Goal: Task Accomplishment & Management: Manage account settings

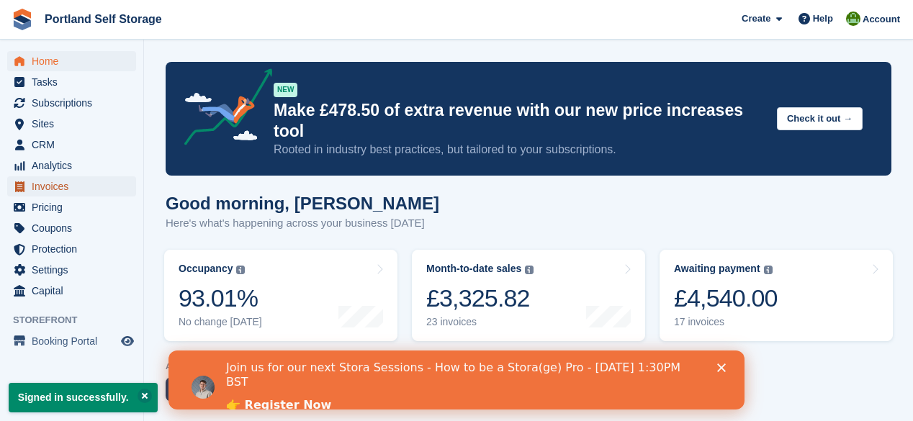
click at [51, 187] on span "Invoices" at bounding box center [75, 186] width 86 height 20
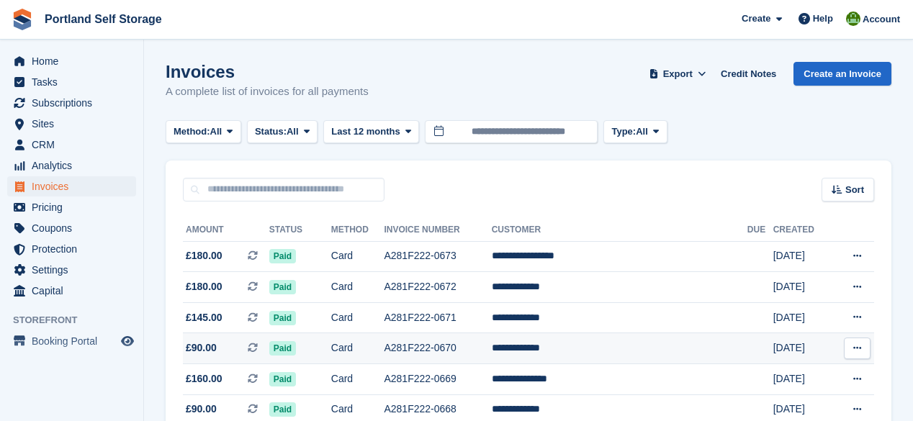
scroll to position [58, 0]
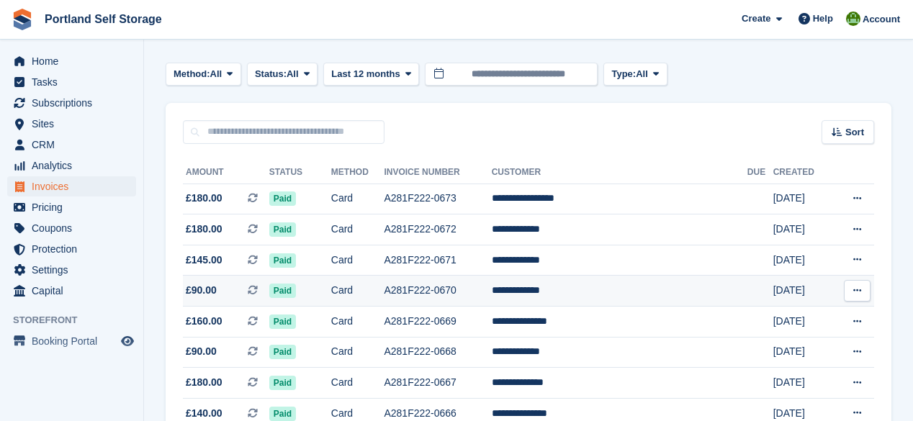
click at [385, 290] on td "Card" at bounding box center [357, 291] width 53 height 31
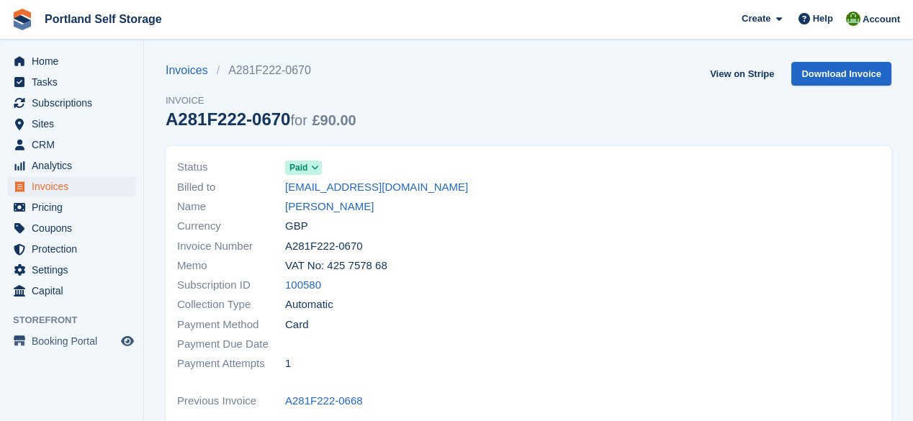
scroll to position [115, 0]
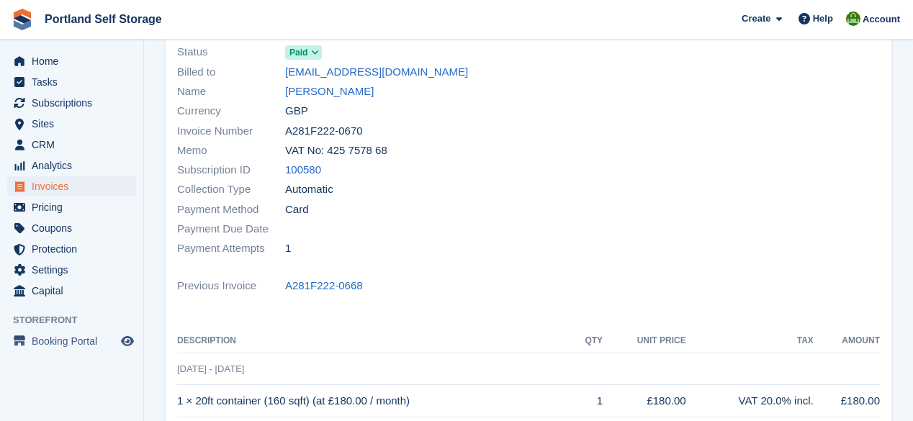
click at [317, 56] on icon at bounding box center [315, 52] width 8 height 9
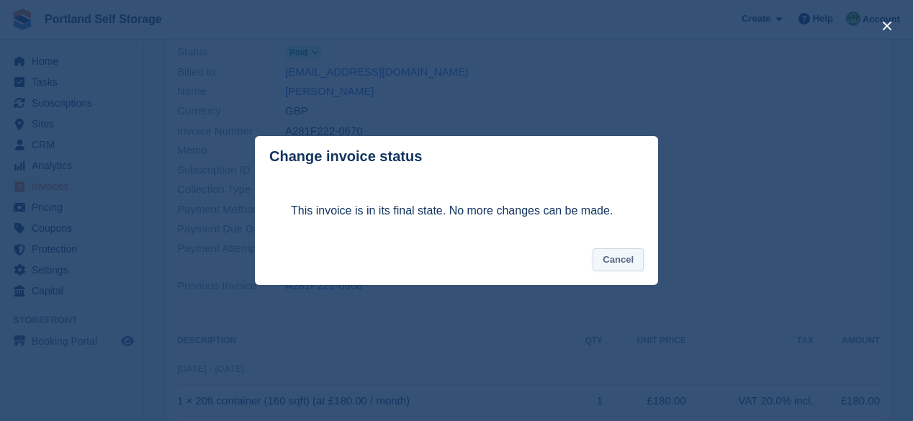
click at [626, 259] on button "Cancel" at bounding box center [618, 261] width 51 height 24
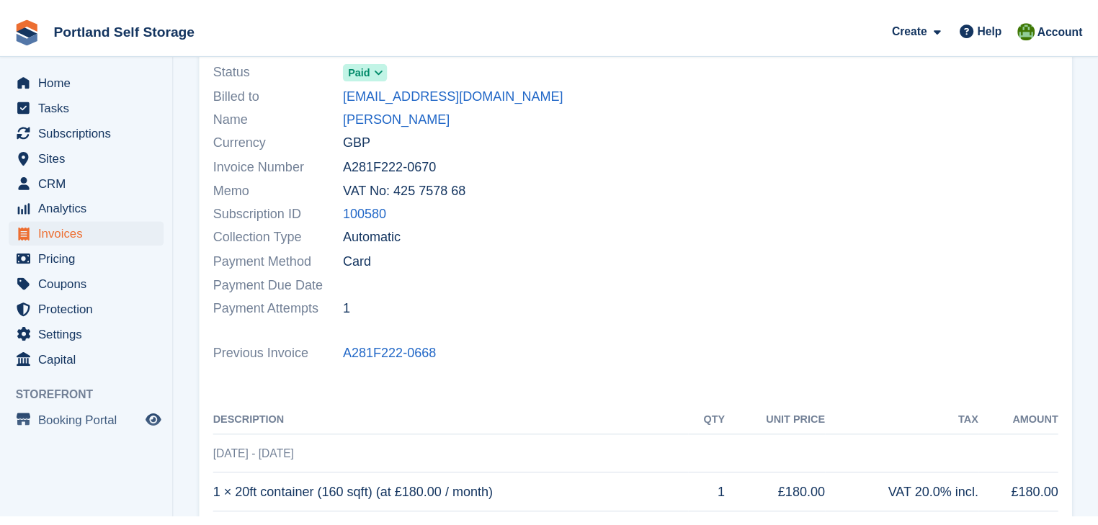
scroll to position [0, 0]
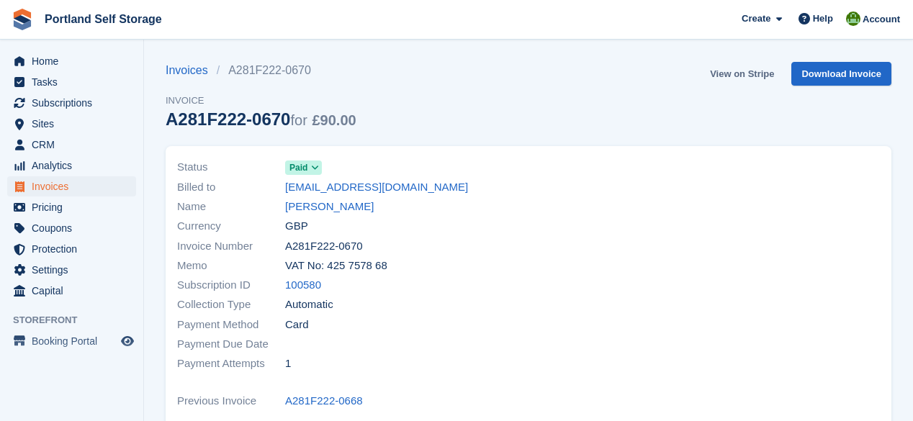
click at [735, 75] on link "View on Stripe" at bounding box center [743, 74] width 76 height 24
click at [66, 188] on span "Invoices" at bounding box center [75, 186] width 86 height 20
click at [63, 104] on span "Subscriptions" at bounding box center [75, 103] width 86 height 20
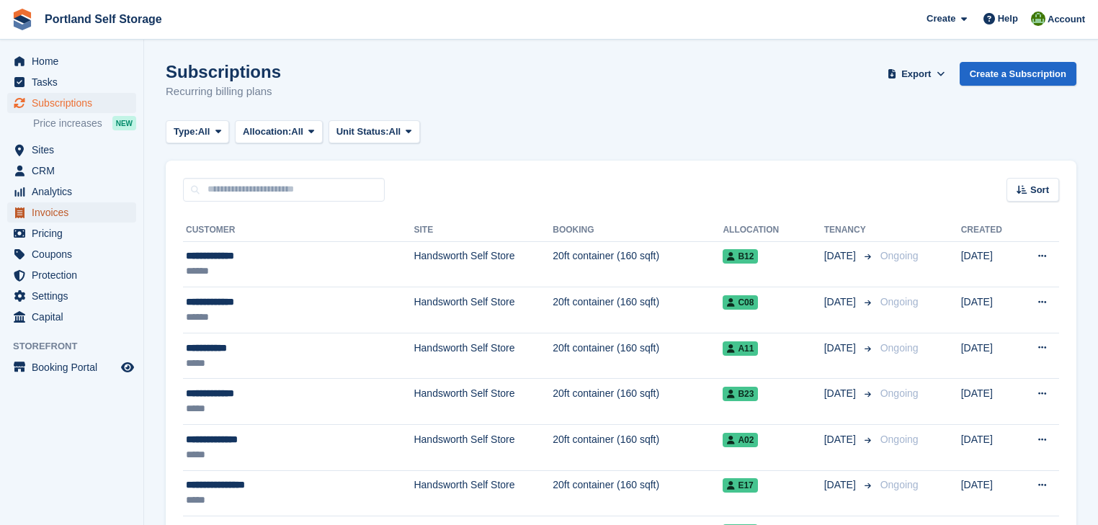
click at [55, 209] on span "Invoices" at bounding box center [75, 212] width 86 height 20
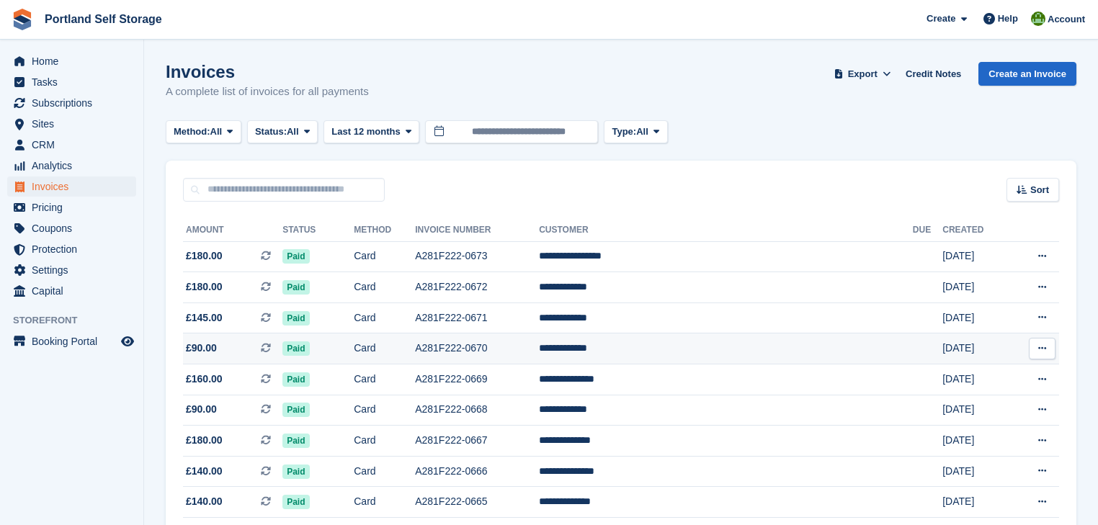
click at [913, 349] on icon at bounding box center [1042, 348] width 8 height 9
click at [516, 348] on td "A281F222-0670" at bounding box center [477, 349] width 124 height 31
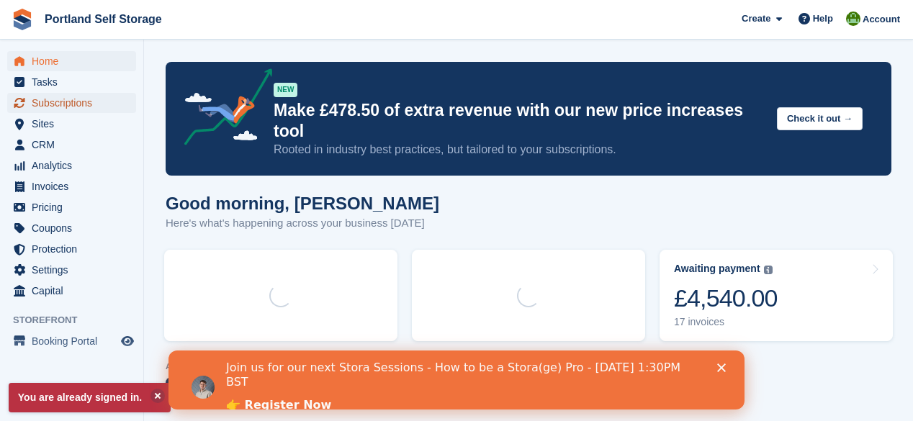
click at [81, 104] on span "Subscriptions" at bounding box center [75, 103] width 86 height 20
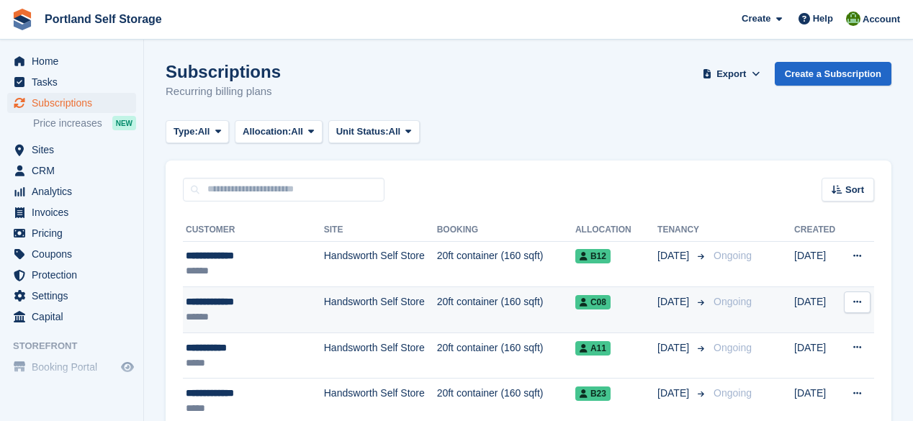
scroll to position [115, 0]
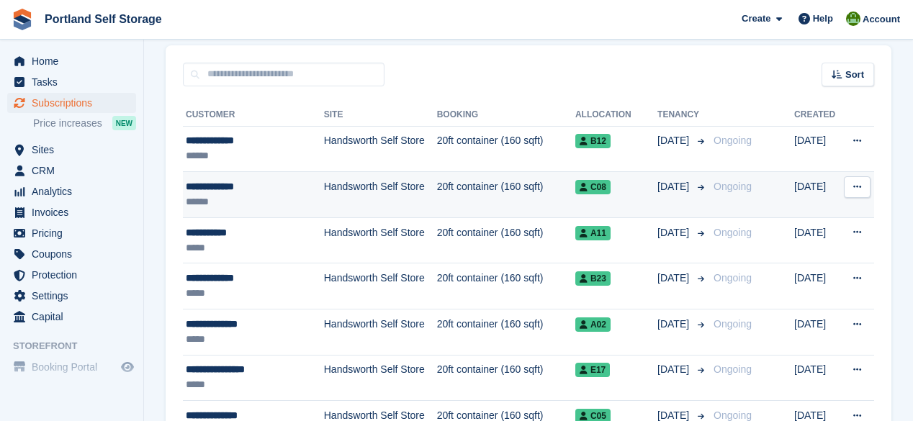
click at [392, 189] on td "Handsworth Self Store" at bounding box center [380, 195] width 113 height 46
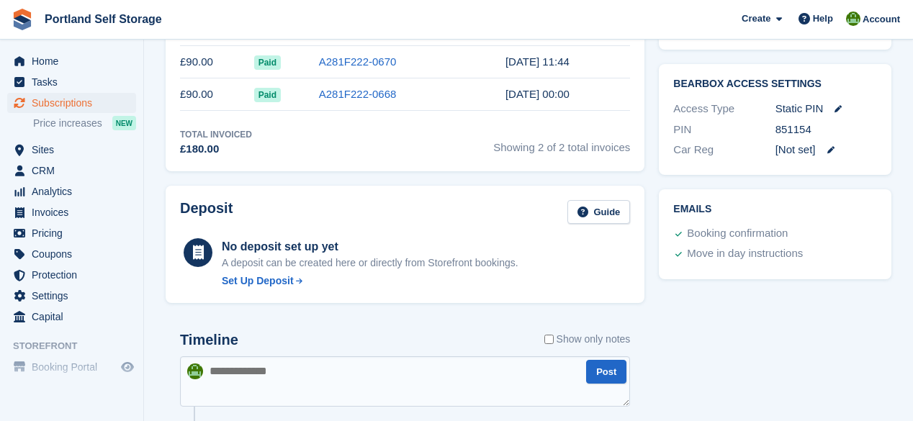
scroll to position [361, 0]
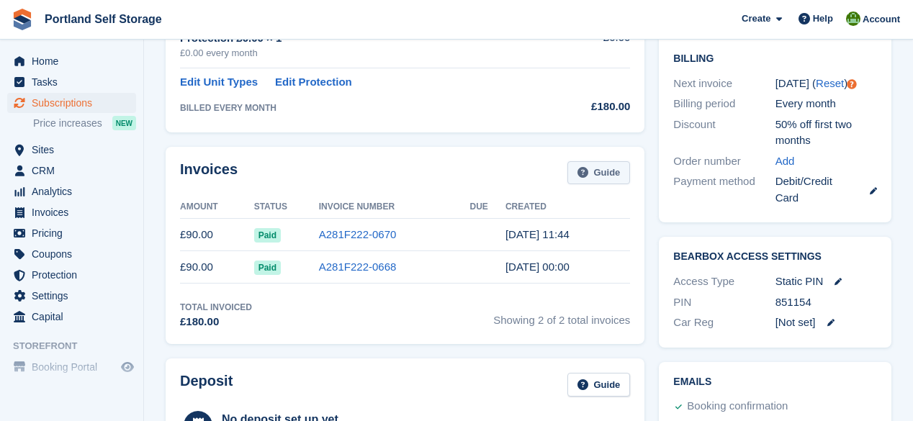
click at [606, 176] on link "Guide" at bounding box center [599, 173] width 63 height 24
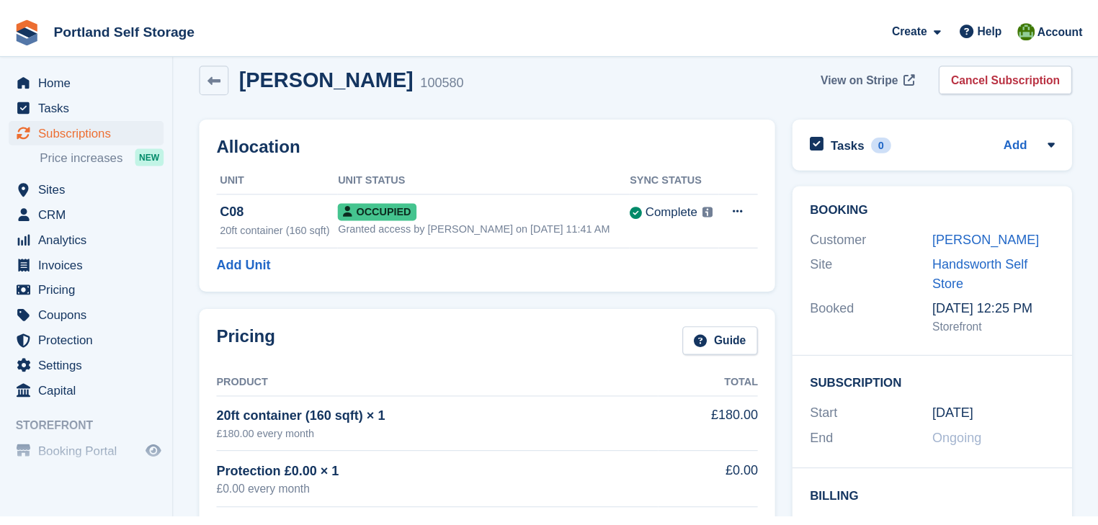
scroll to position [0, 0]
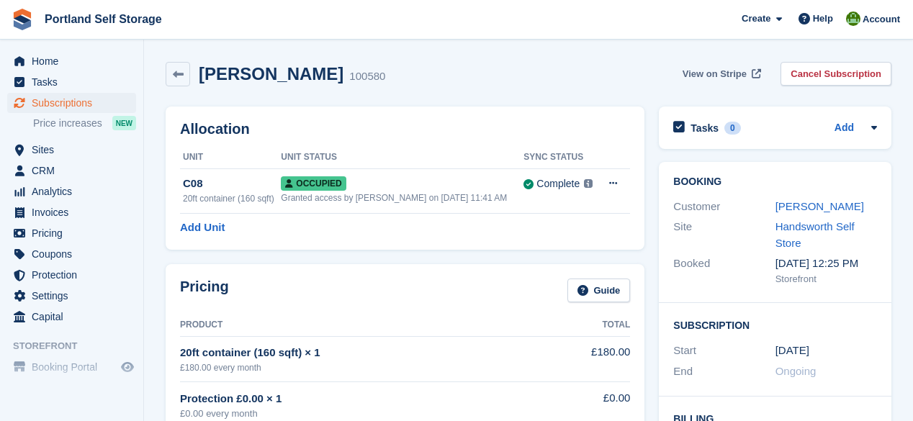
click at [739, 76] on span "View on Stripe" at bounding box center [715, 74] width 64 height 14
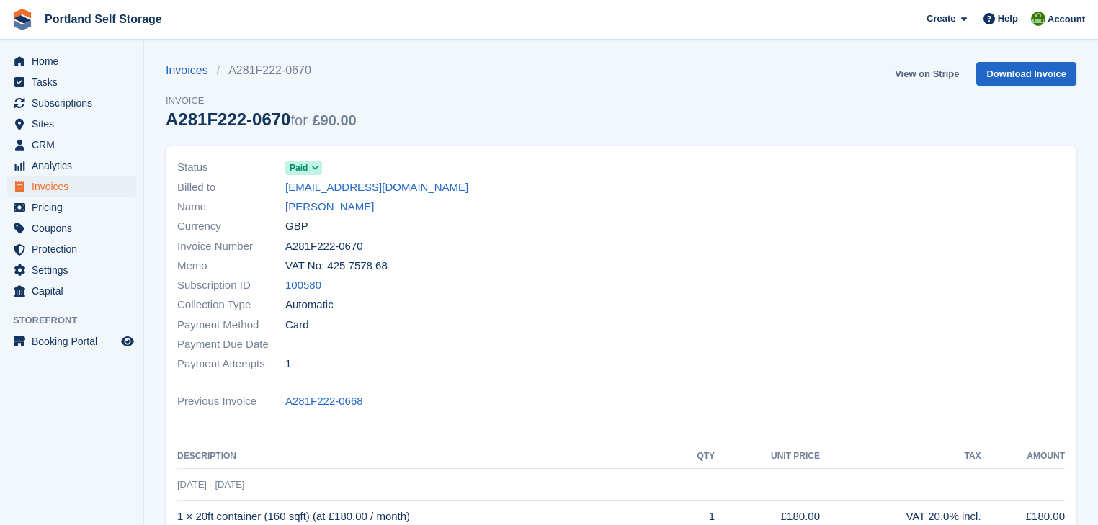
click at [939, 72] on link "View on Stripe" at bounding box center [927, 74] width 76 height 24
click at [75, 102] on span "Subscriptions" at bounding box center [75, 103] width 86 height 20
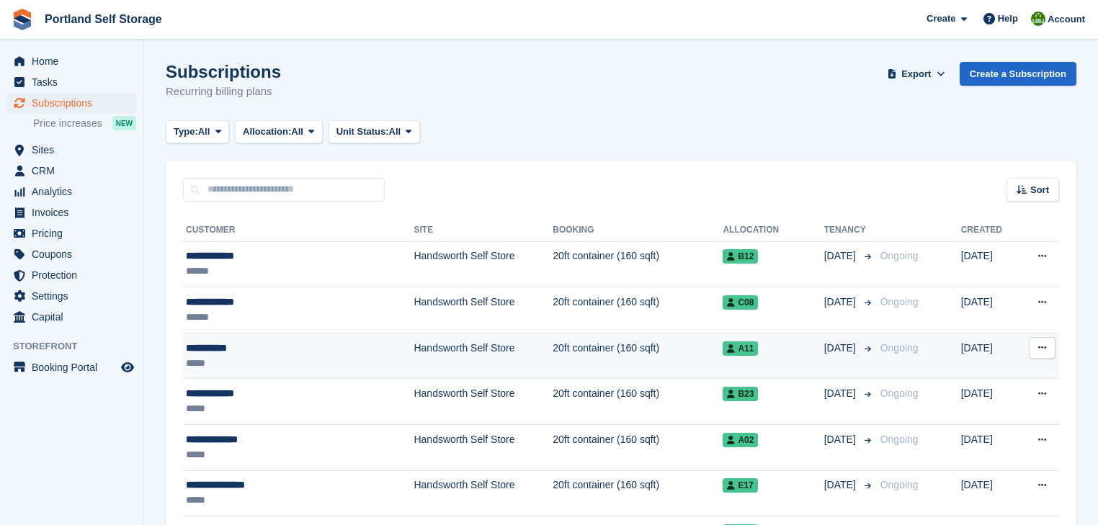
scroll to position [58, 0]
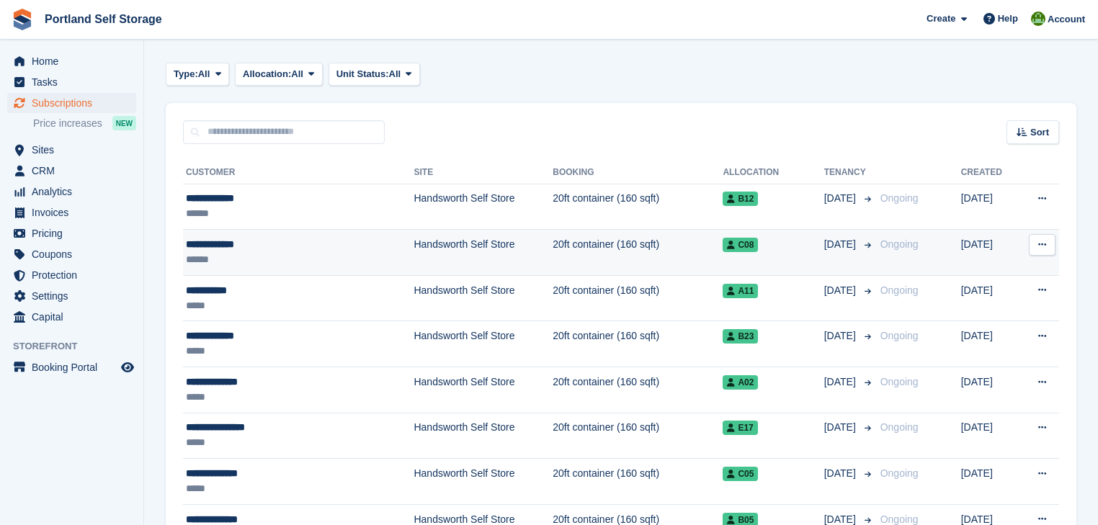
click at [414, 247] on td "Handsworth Self Store" at bounding box center [483, 253] width 139 height 46
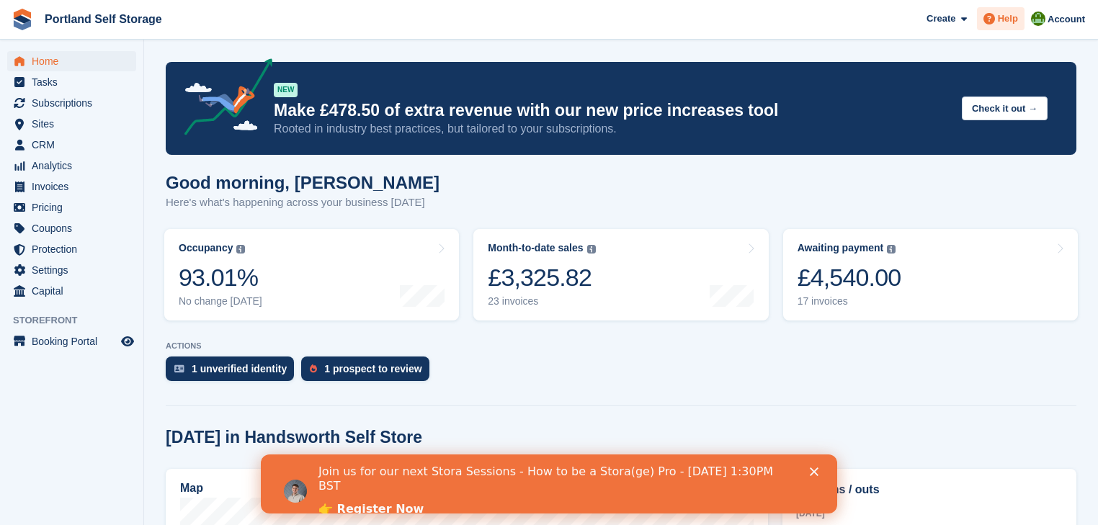
click at [1016, 19] on span "Help" at bounding box center [1008, 19] width 20 height 14
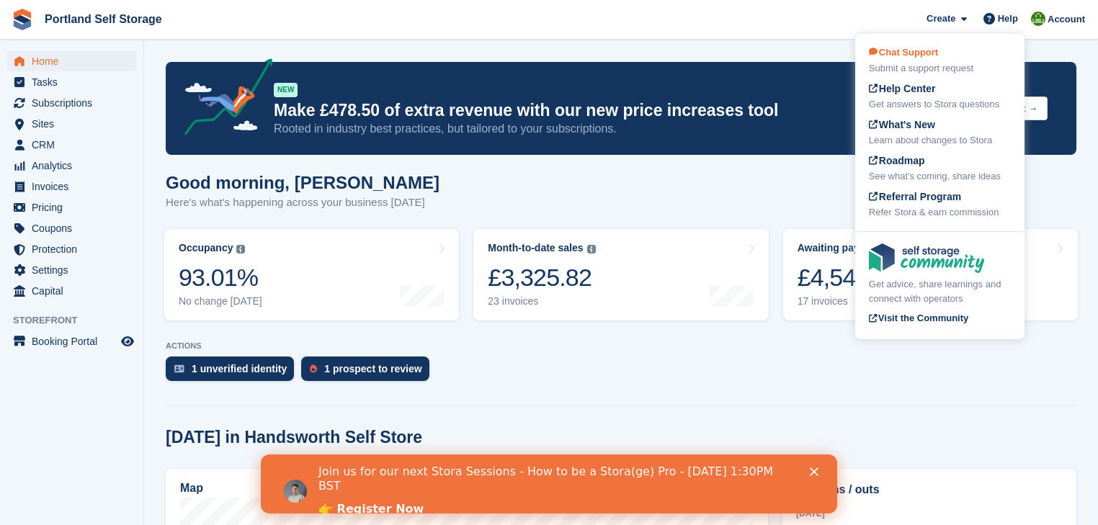
click at [913, 61] on div "Submit a support request" at bounding box center [940, 68] width 142 height 14
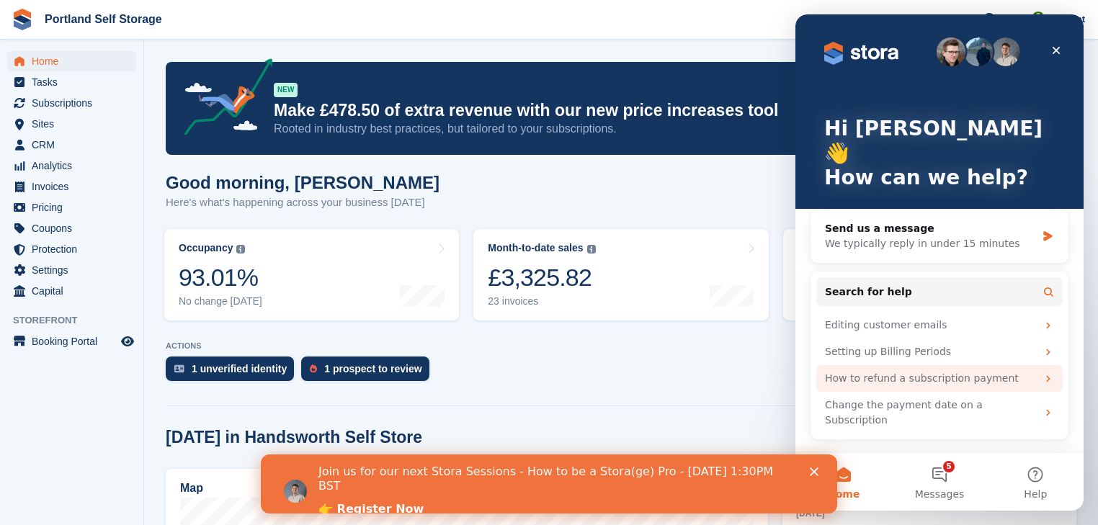
click at [898, 371] on div "How to refund a subscription payment" at bounding box center [931, 378] width 212 height 15
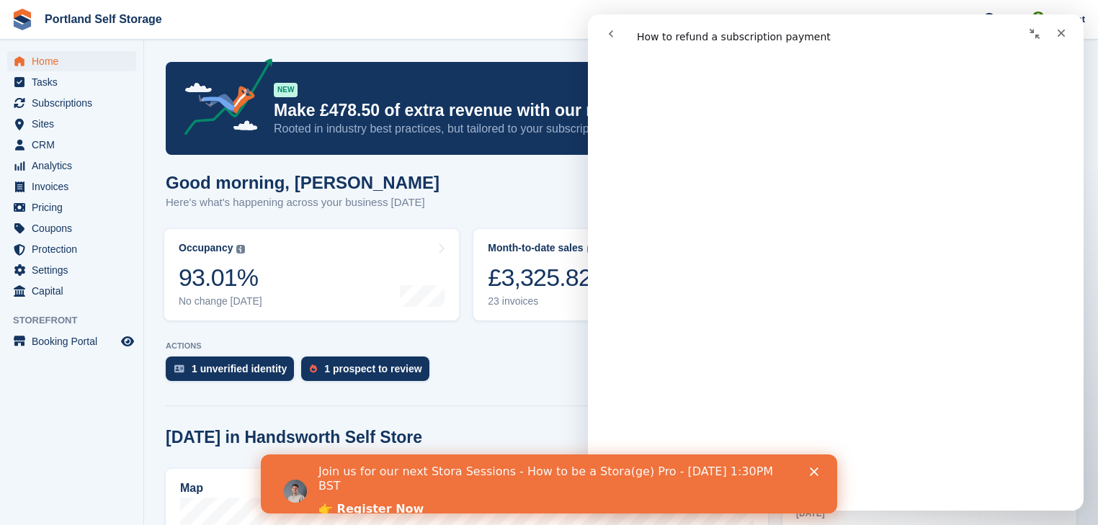
scroll to position [231, 0]
click at [815, 472] on polygon "Close" at bounding box center [814, 472] width 9 height 9
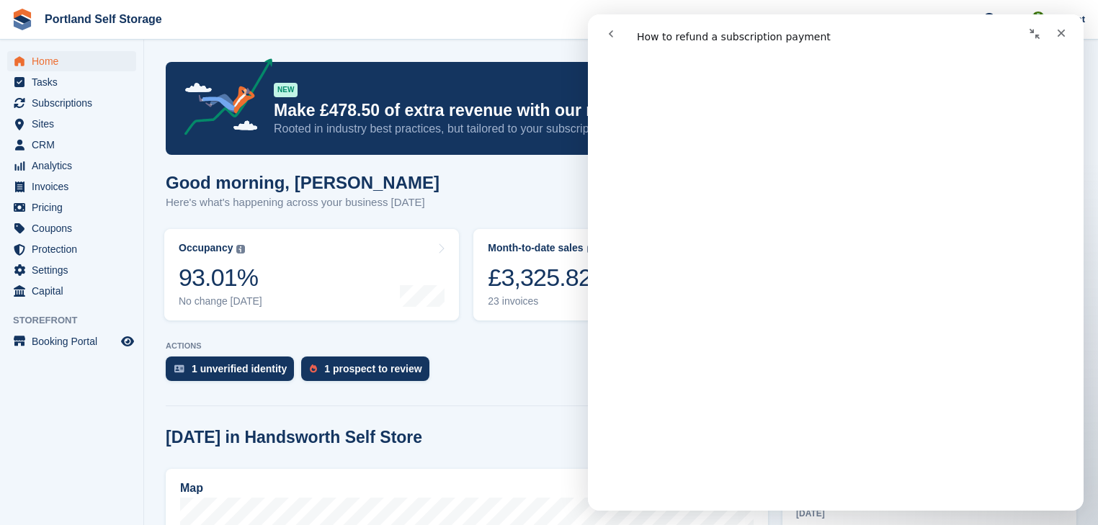
scroll to position [0, 0]
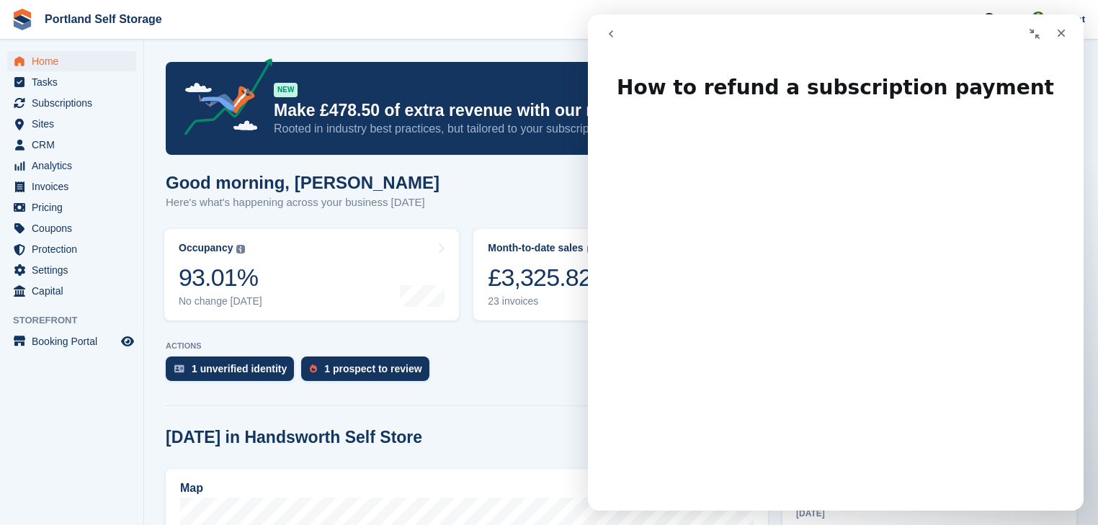
drag, startPoint x: 810, startPoint y: 27, endPoint x: 746, endPoint y: -1, distance: 69.7
click html "How to refund a subscription payment How to refund a subscription payment Did t…"
click at [1032, 33] on icon "Collapse window" at bounding box center [1035, 34] width 12 height 12
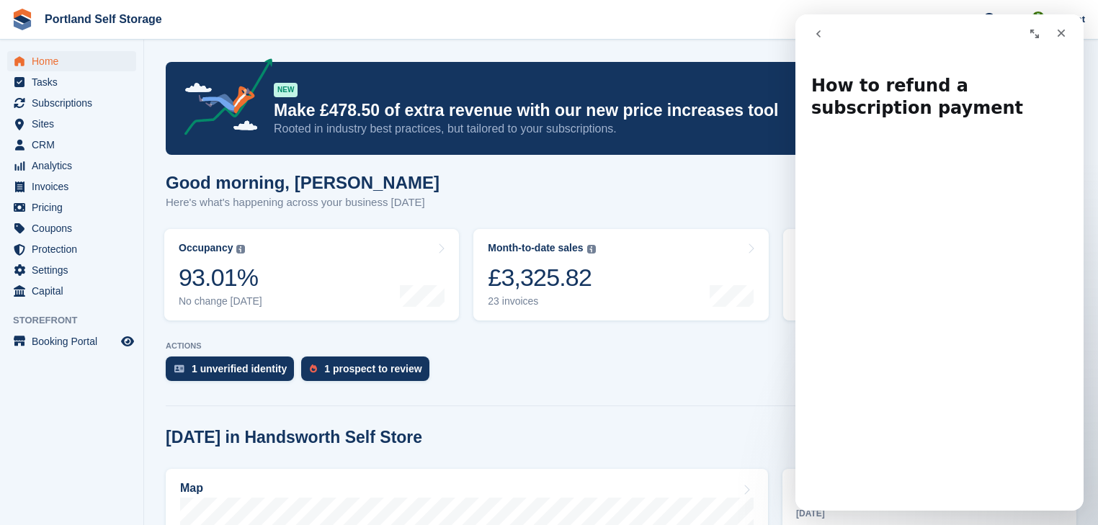
click at [1035, 29] on icon "Expand window" at bounding box center [1035, 34] width 12 height 12
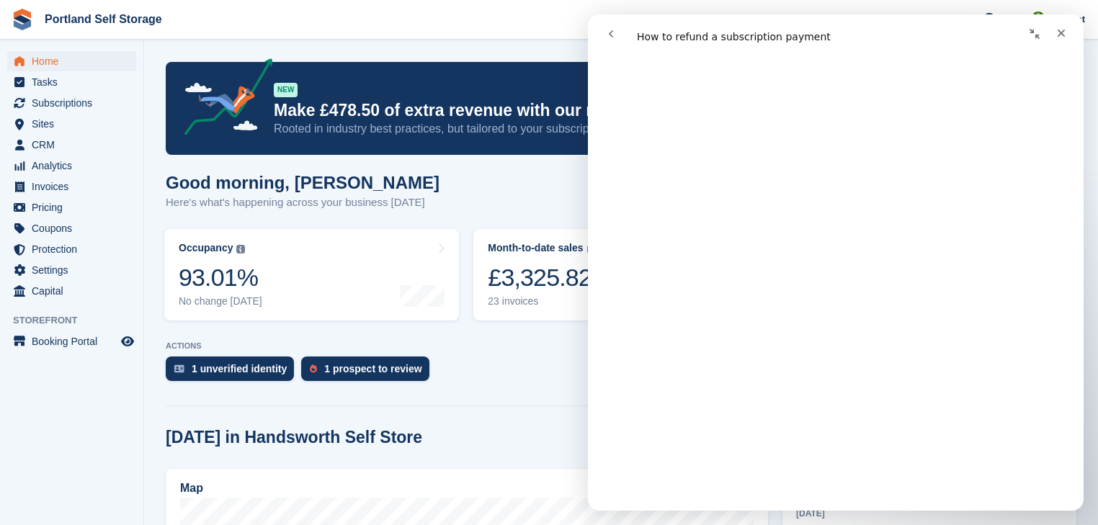
scroll to position [749, 0]
click at [1055, 37] on div "Close" at bounding box center [1061, 33] width 26 height 26
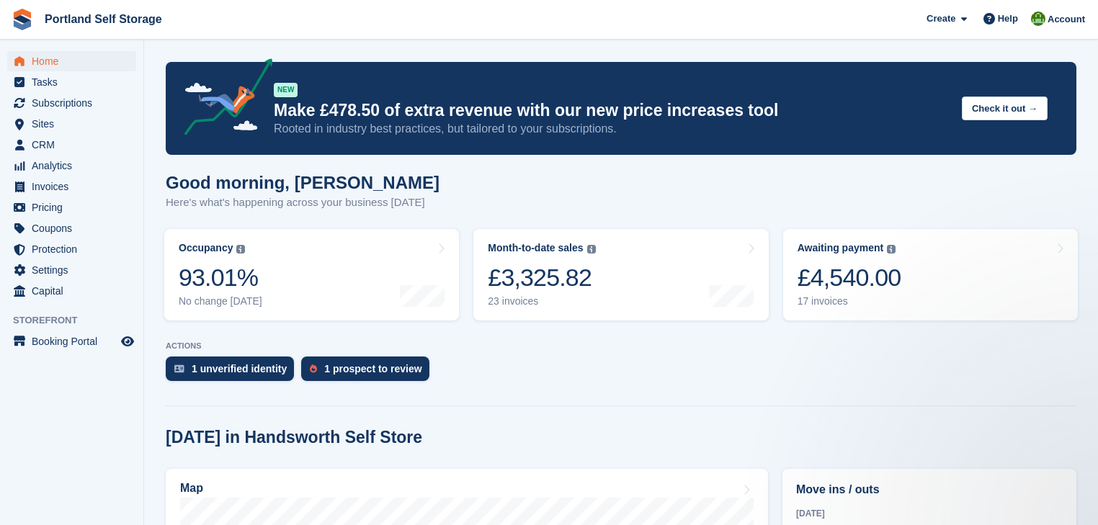
scroll to position [0, 0]
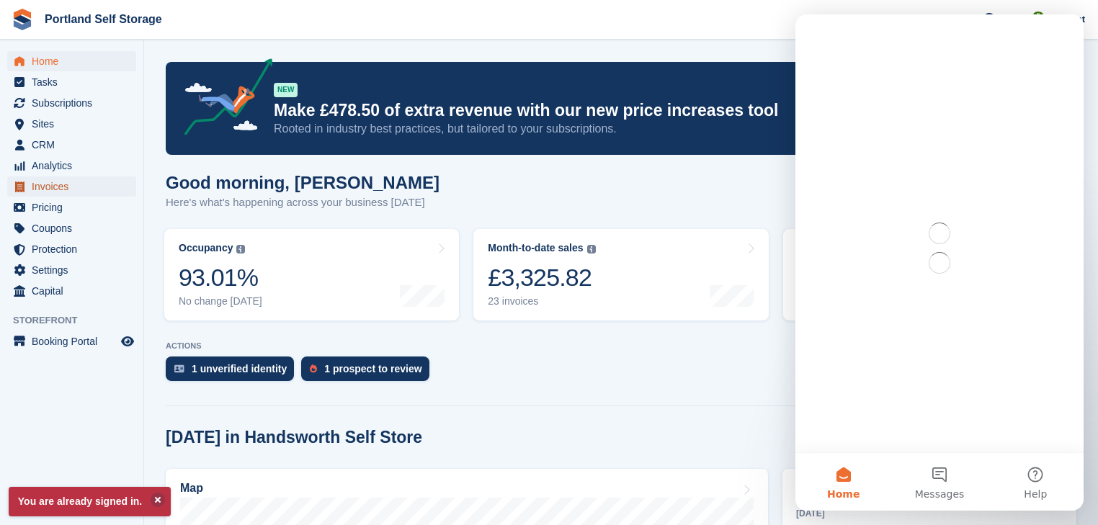
click at [55, 189] on span "Invoices" at bounding box center [75, 186] width 86 height 20
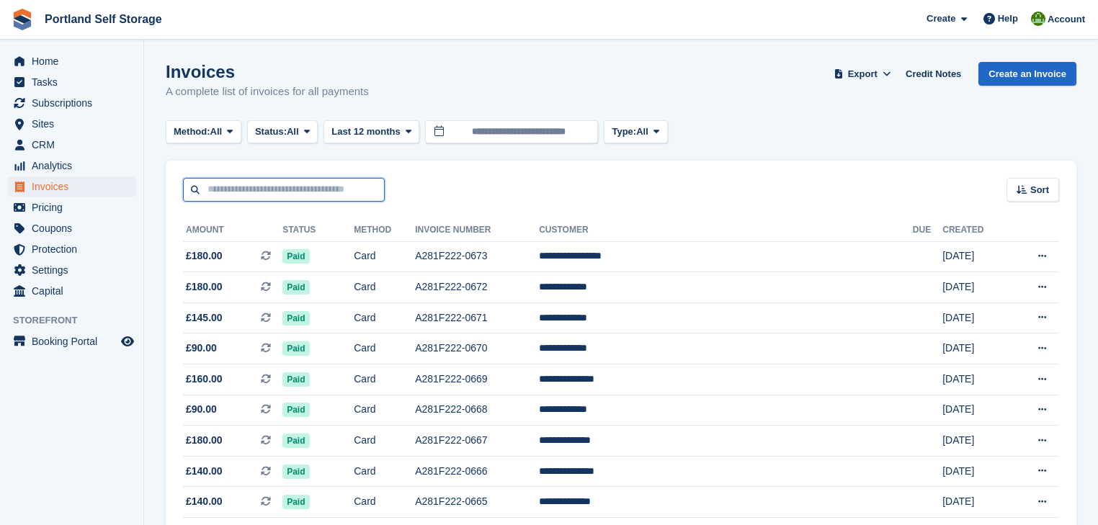
click at [290, 189] on input "text" at bounding box center [284, 190] width 202 height 24
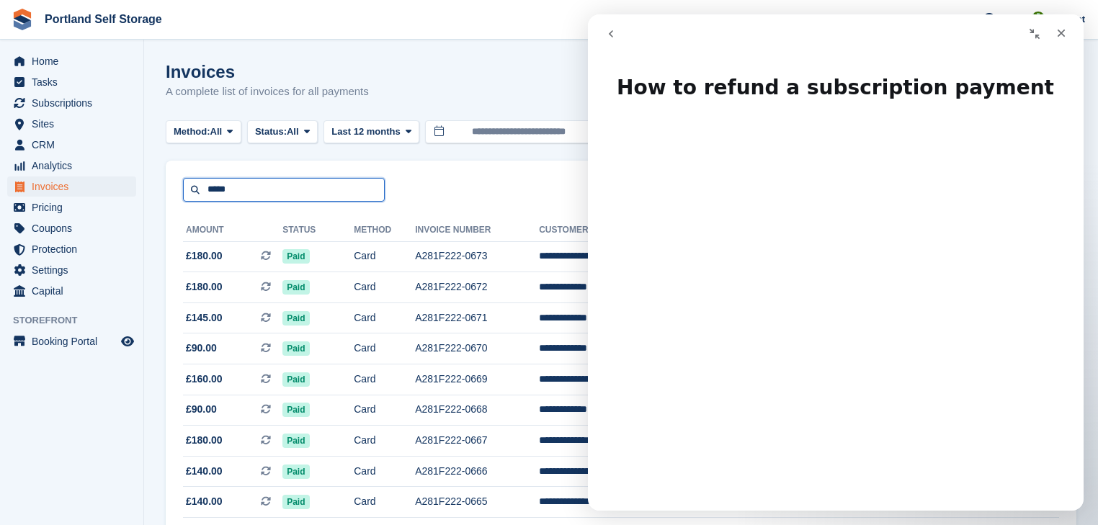
type input "*****"
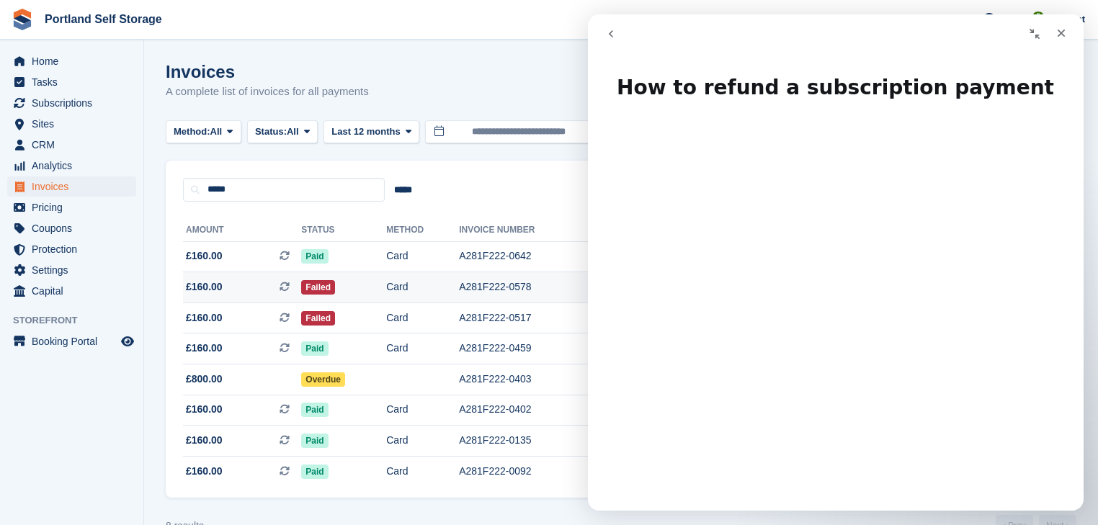
click at [429, 286] on td "Card" at bounding box center [422, 287] width 73 height 31
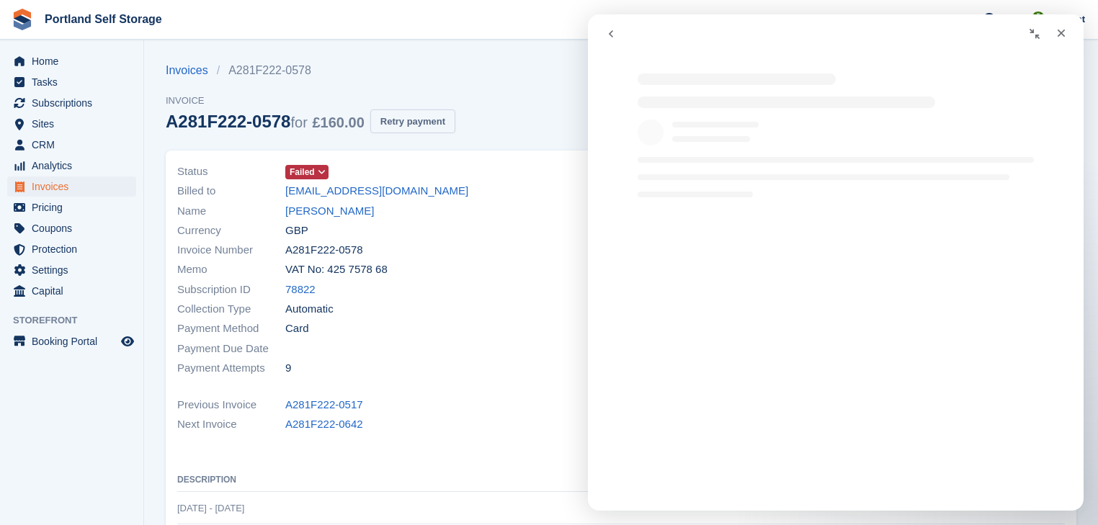
drag, startPoint x: 409, startPoint y: 124, endPoint x: 1, endPoint y: 27, distance: 419.0
click at [409, 124] on button "Retry payment" at bounding box center [412, 121] width 85 height 24
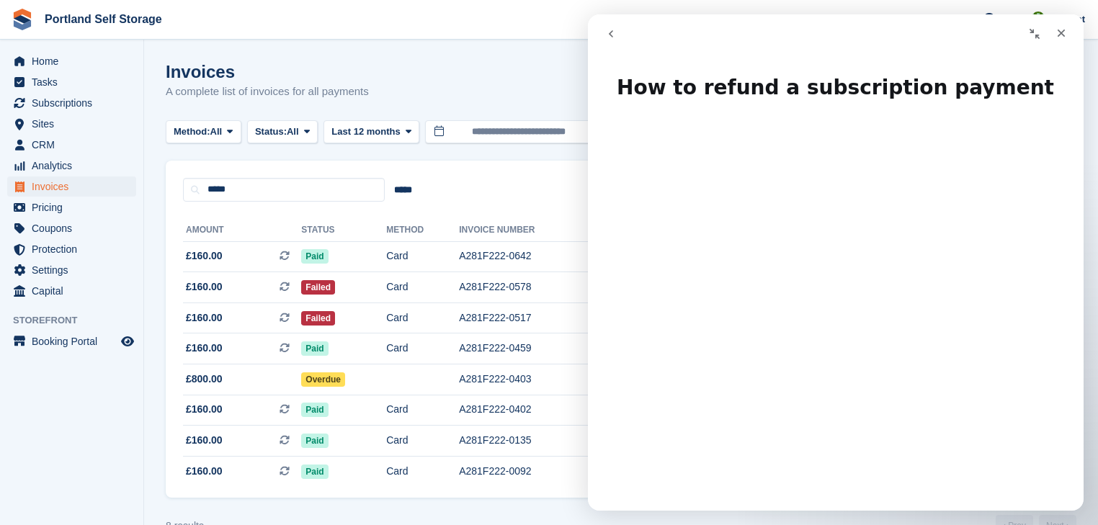
click at [617, 37] on button "go back" at bounding box center [610, 33] width 27 height 27
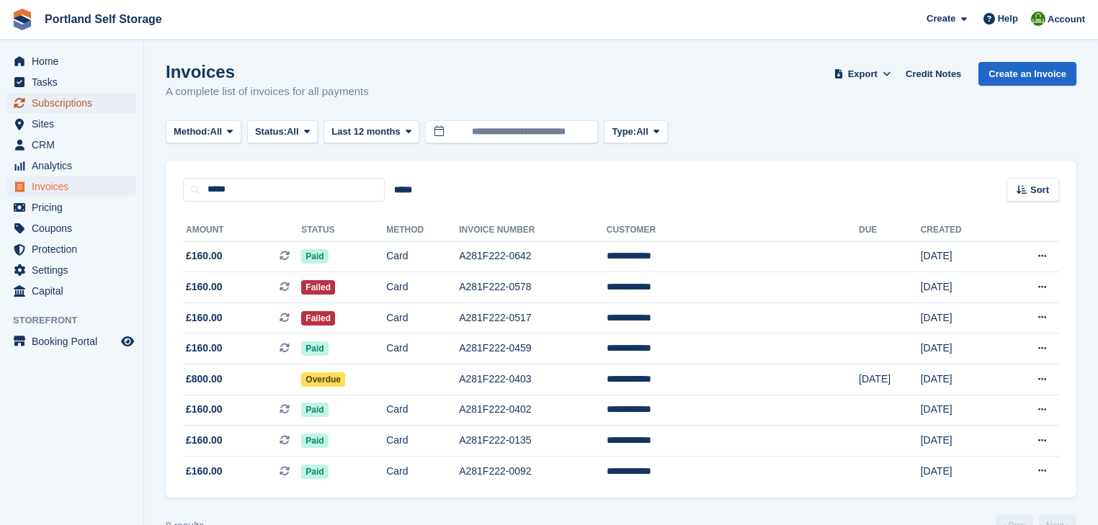
click at [45, 103] on span "Subscriptions" at bounding box center [75, 103] width 86 height 20
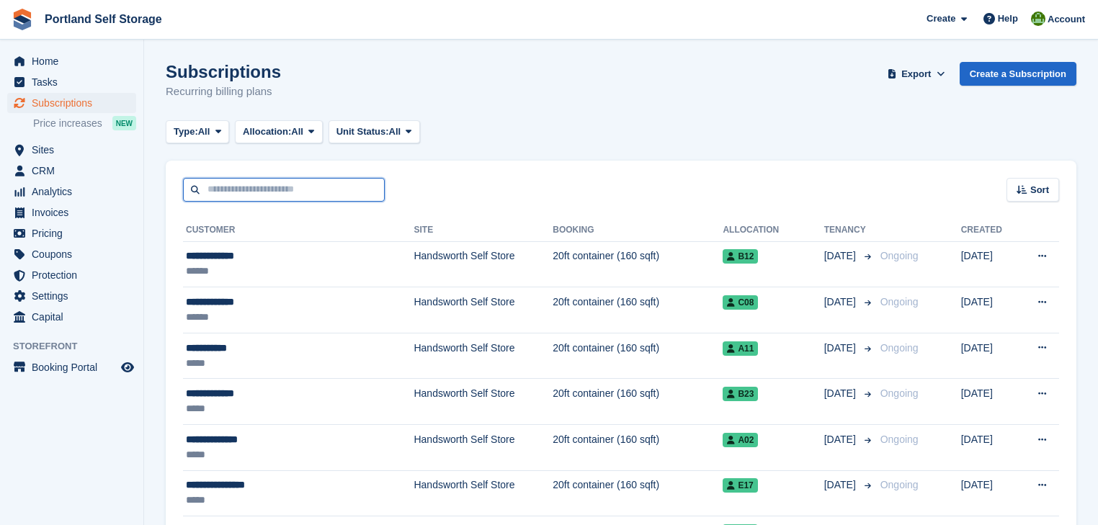
click at [290, 187] on input "text" at bounding box center [284, 190] width 202 height 24
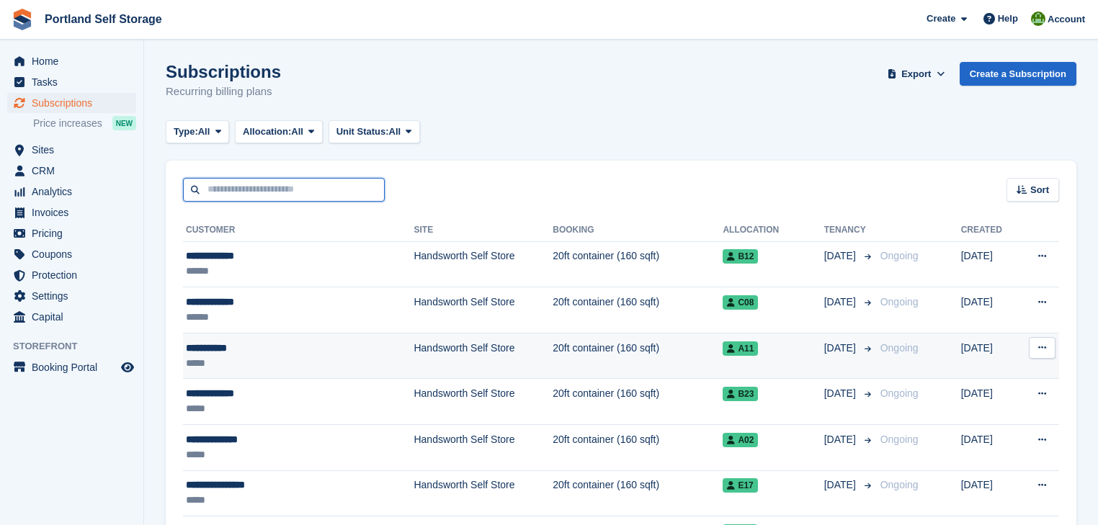
type input "*****"
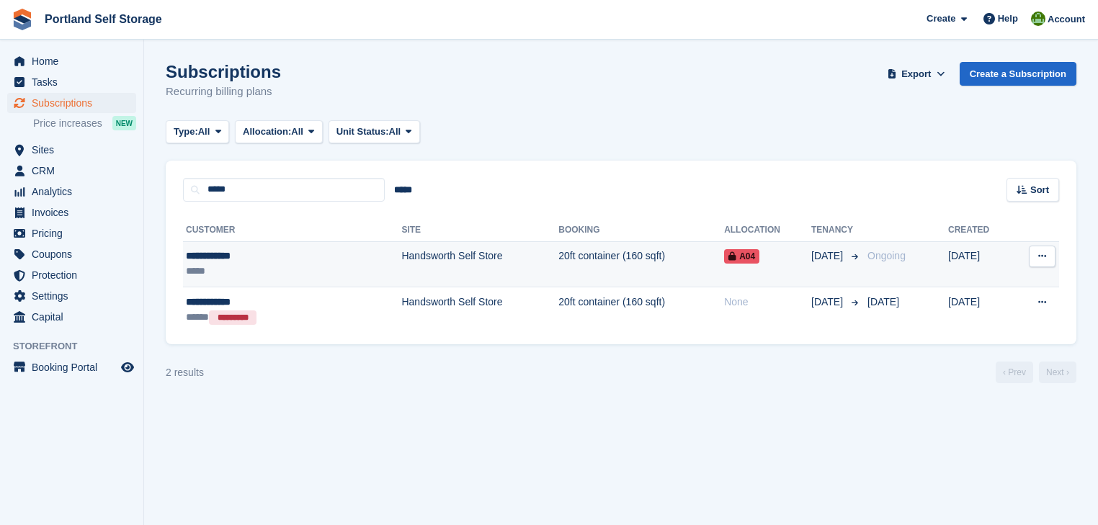
click at [558, 259] on td "20ft container (160 sqft)" at bounding box center [641, 264] width 166 height 46
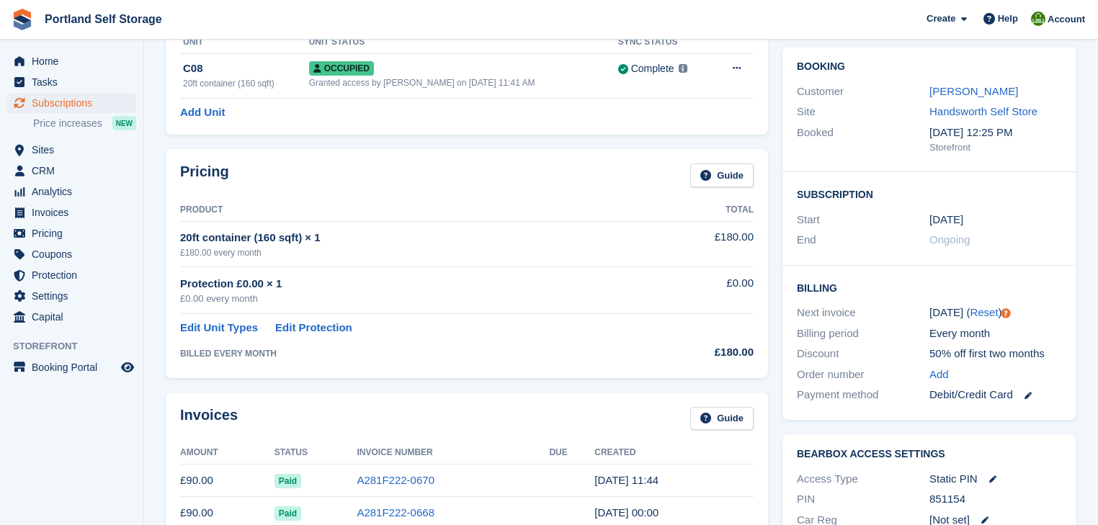
scroll to position [231, 0]
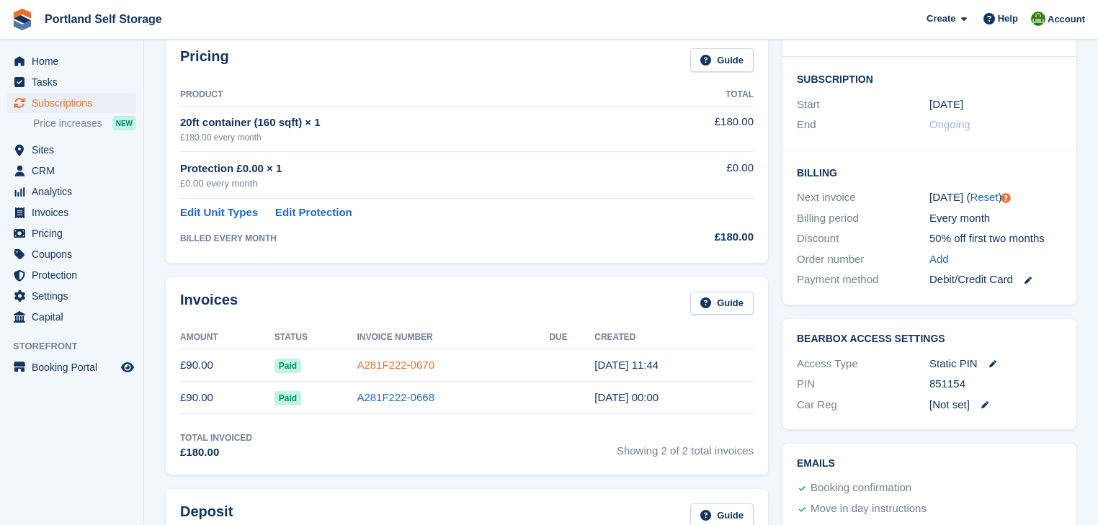
click at [405, 364] on link "A281F222-0670" at bounding box center [396, 365] width 78 height 12
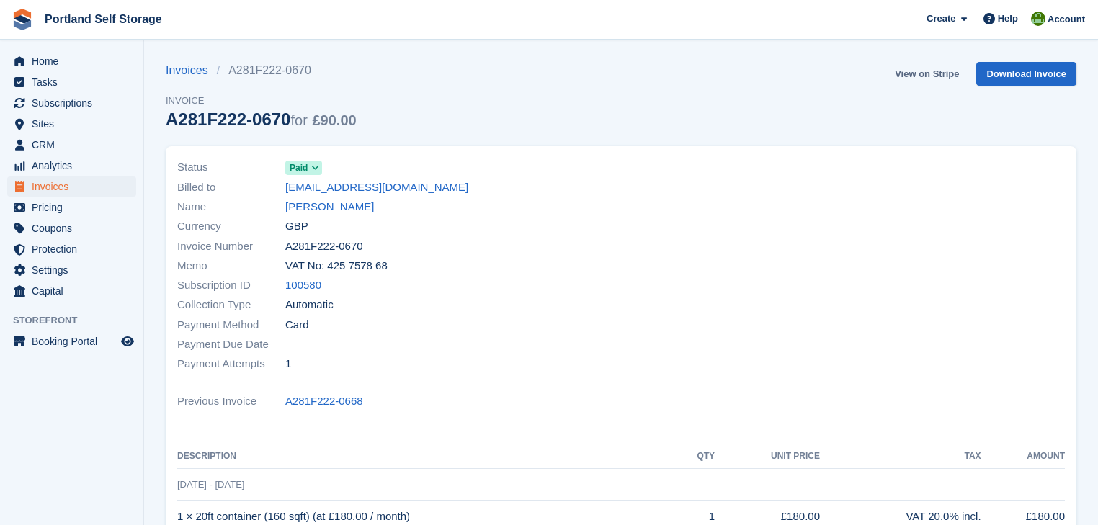
click at [922, 76] on link "View on Stripe" at bounding box center [927, 74] width 76 height 24
click at [929, 71] on link "View on Stripe" at bounding box center [927, 74] width 76 height 24
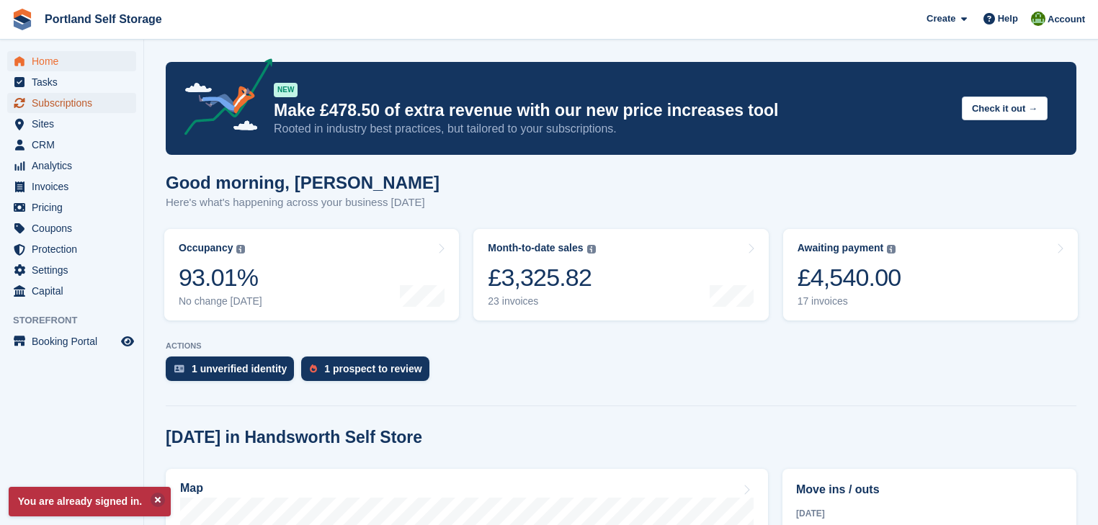
click at [72, 97] on span "Subscriptions" at bounding box center [75, 103] width 86 height 20
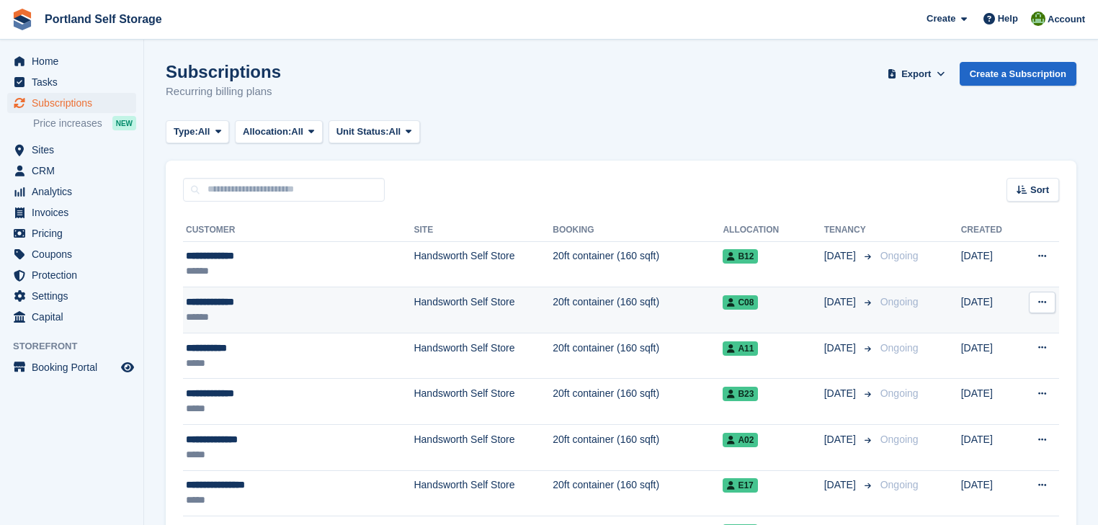
click at [258, 303] on div "**********" at bounding box center [268, 302] width 165 height 15
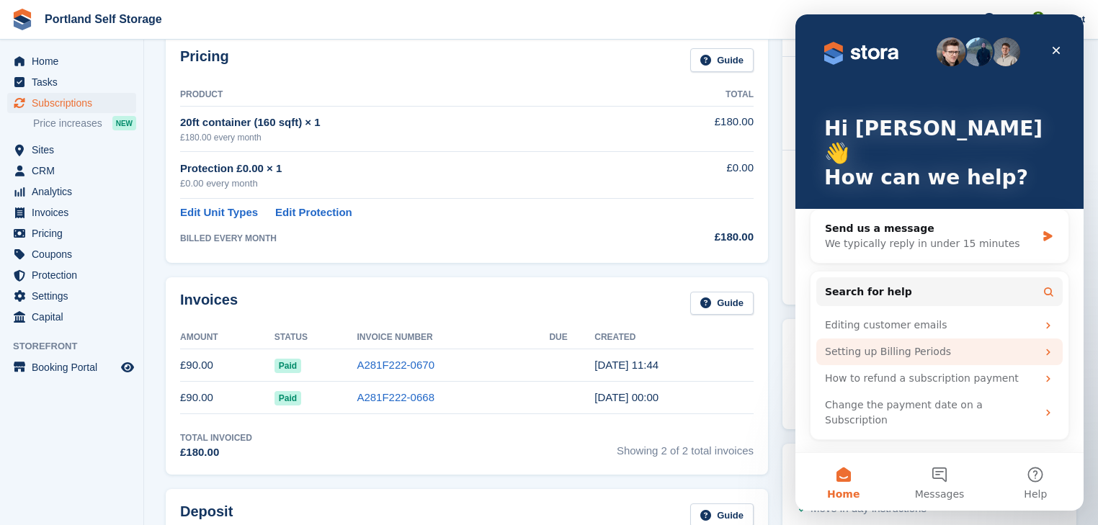
scroll to position [115, 0]
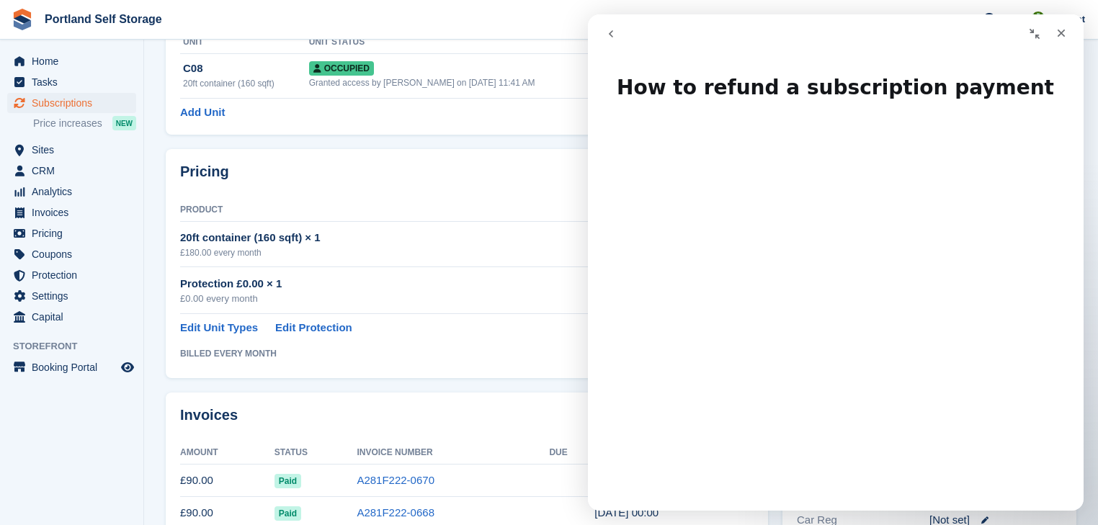
click at [542, 14] on span "Portland Self Storage Create Subscription Invoice Contact Deal Discount Page He…" at bounding box center [549, 19] width 1098 height 39
click at [604, 32] on button "go back" at bounding box center [610, 33] width 27 height 27
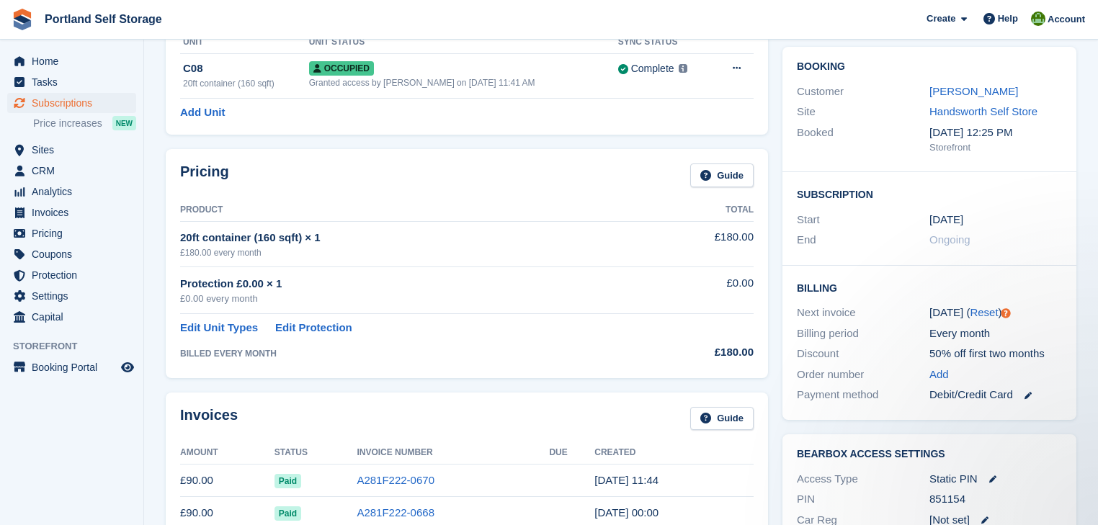
scroll to position [0, 0]
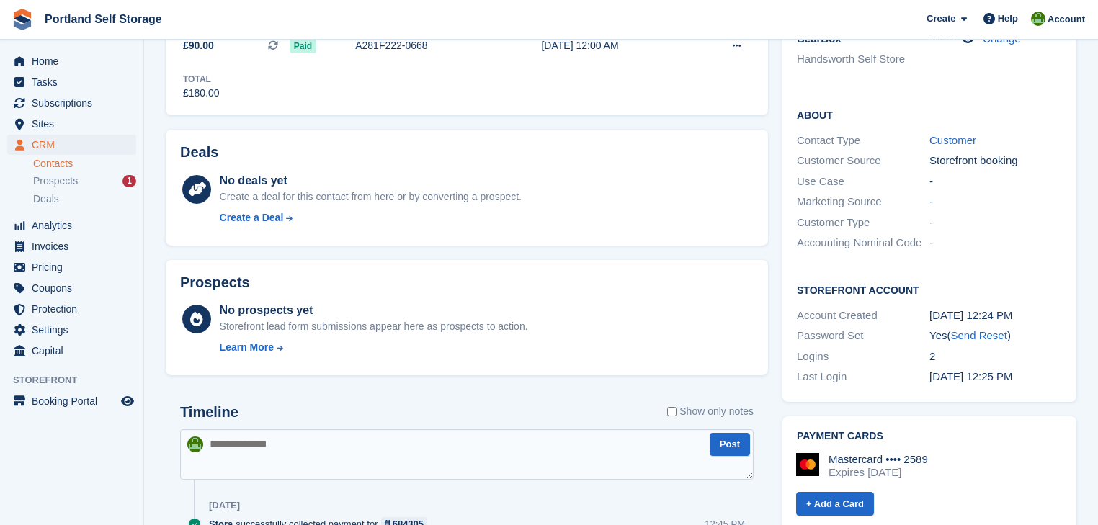
scroll to position [461, 0]
